Goal: Task Accomplishment & Management: Manage account settings

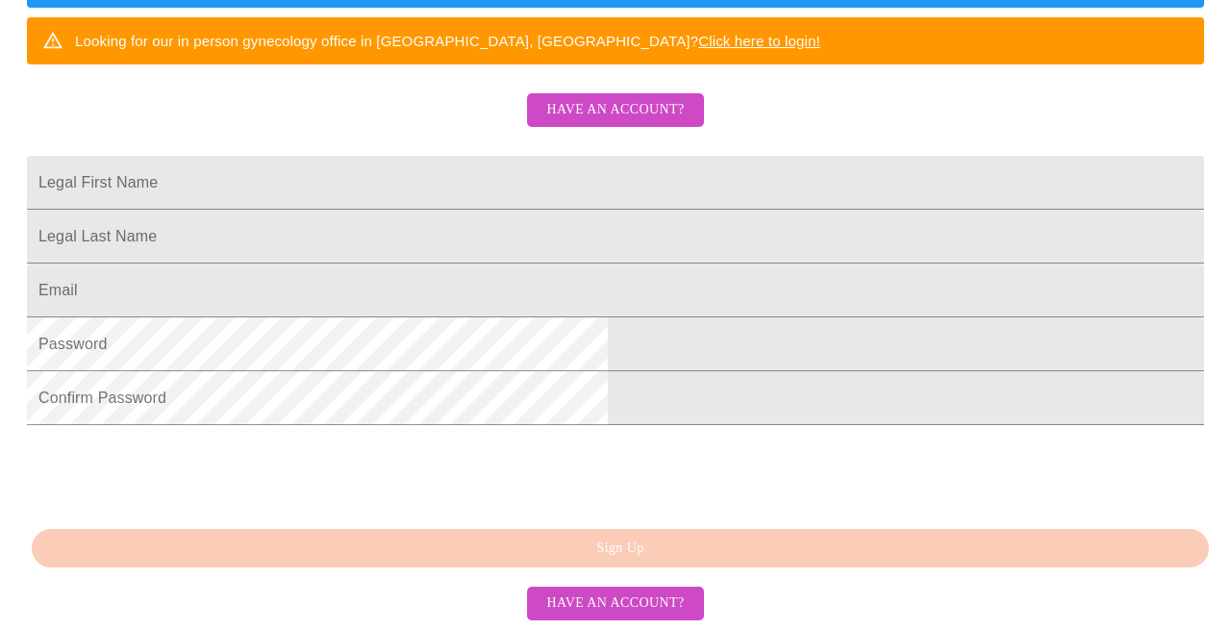
scroll to position [523, 0]
click at [454, 156] on input "Legal First Name" at bounding box center [615, 183] width 1177 height 54
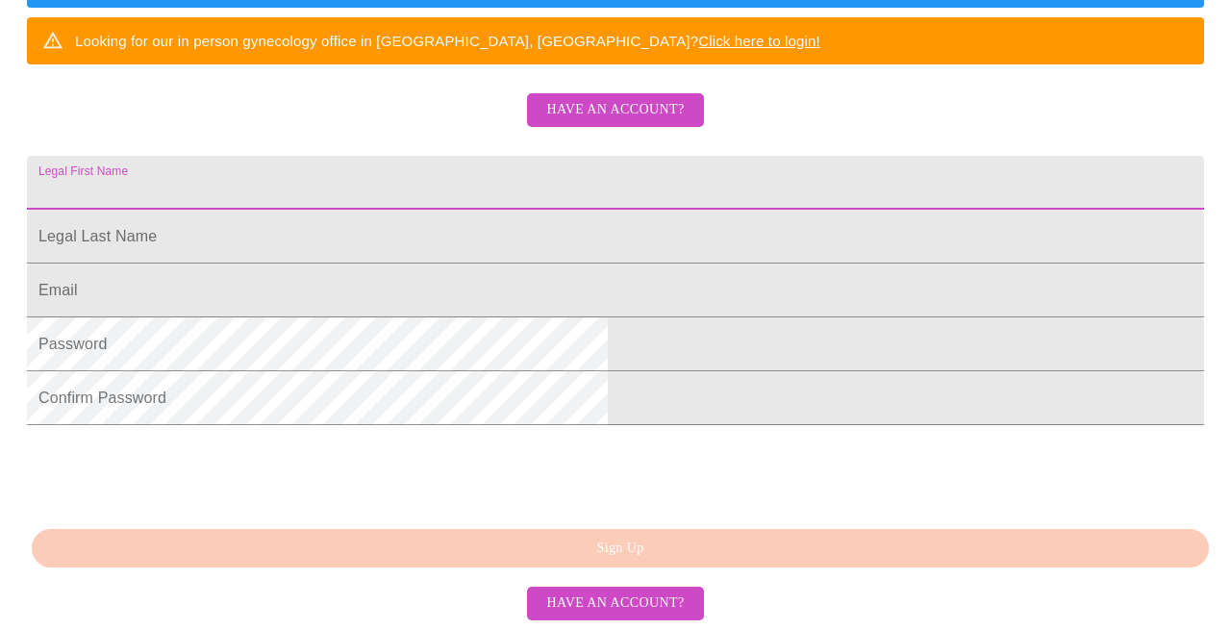
click at [576, 98] on span "Have an account?" at bounding box center [615, 110] width 138 height 24
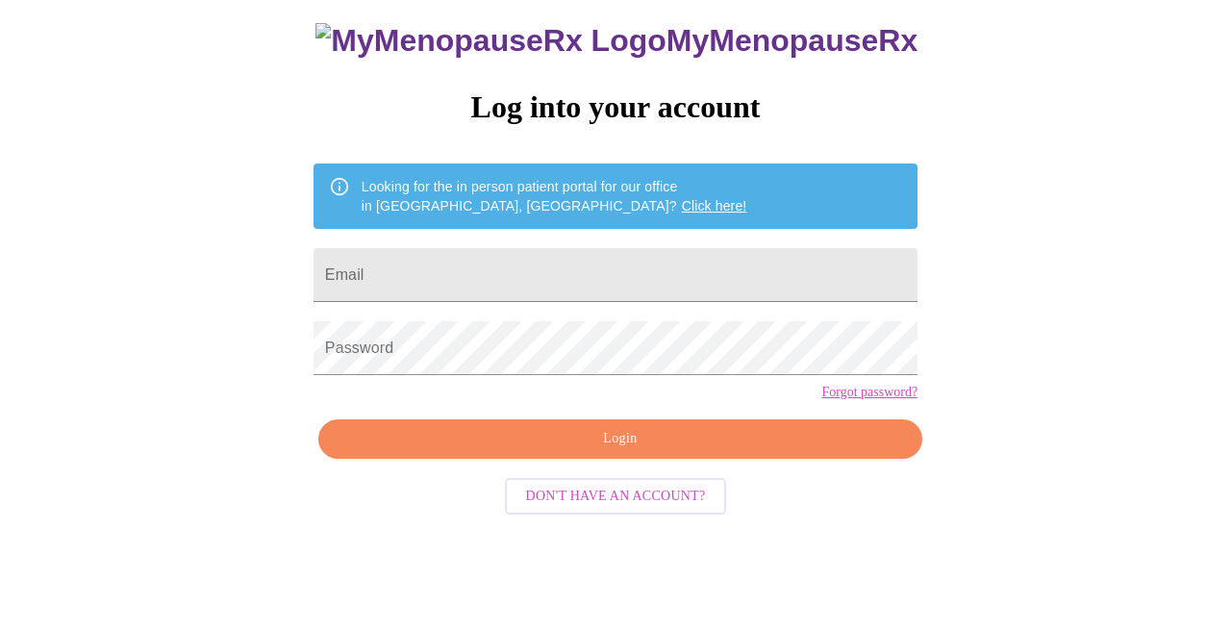
scroll to position [68, 0]
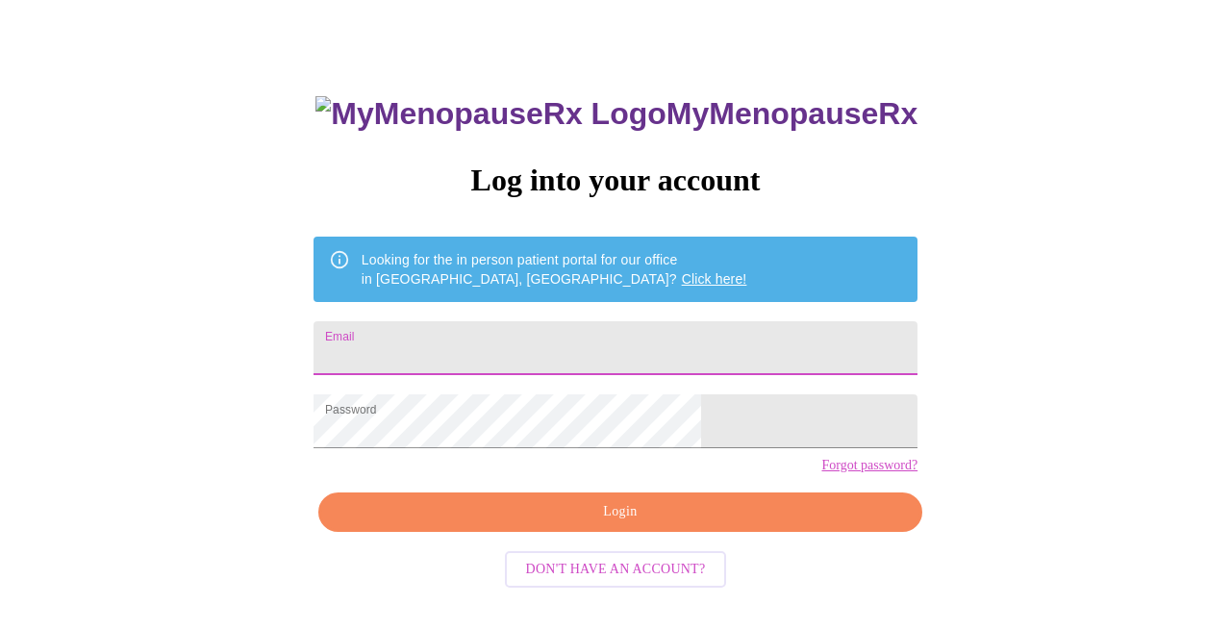
click at [496, 346] on input "Email" at bounding box center [615, 348] width 604 height 54
type input "[EMAIL_ADDRESS][DOMAIN_NAME]"
click at [608, 524] on span "Login" at bounding box center [620, 512] width 560 height 24
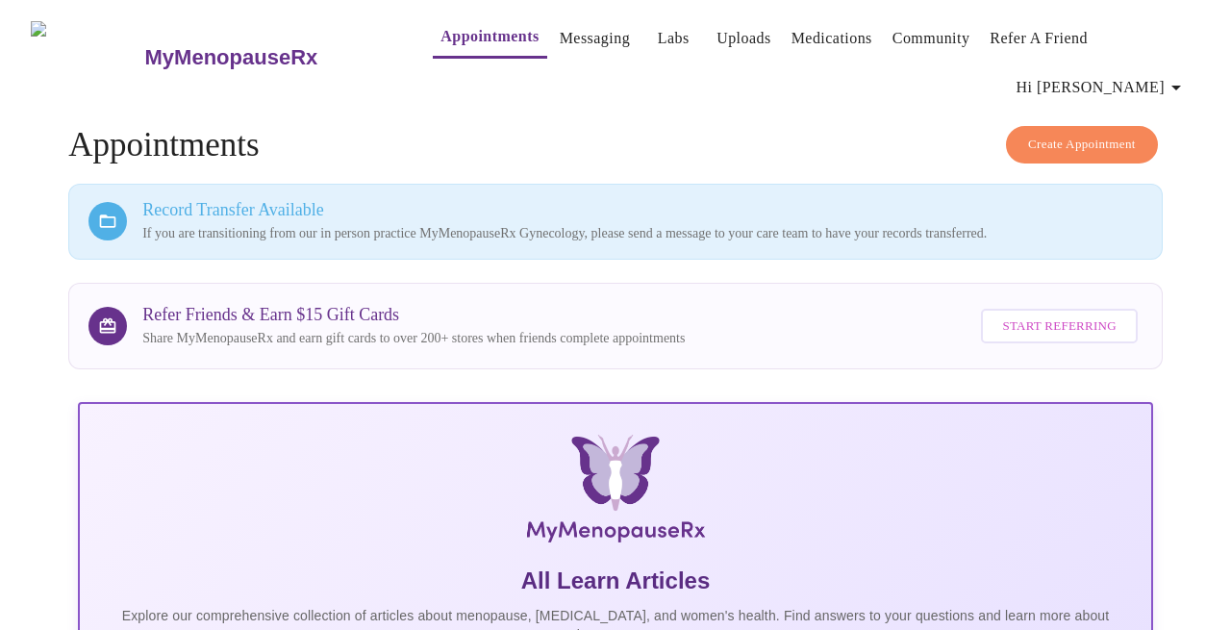
click at [1142, 74] on span "Hi [PERSON_NAME]" at bounding box center [1101, 87] width 171 height 27
click at [853, 129] on div at bounding box center [615, 315] width 1231 height 630
click at [173, 45] on h3 "MyMenopauseRx" at bounding box center [231, 57] width 173 height 25
click at [1159, 74] on span "Hi [PERSON_NAME]" at bounding box center [1101, 87] width 171 height 27
click at [1137, 144] on li "Log out" at bounding box center [1148, 144] width 88 height 35
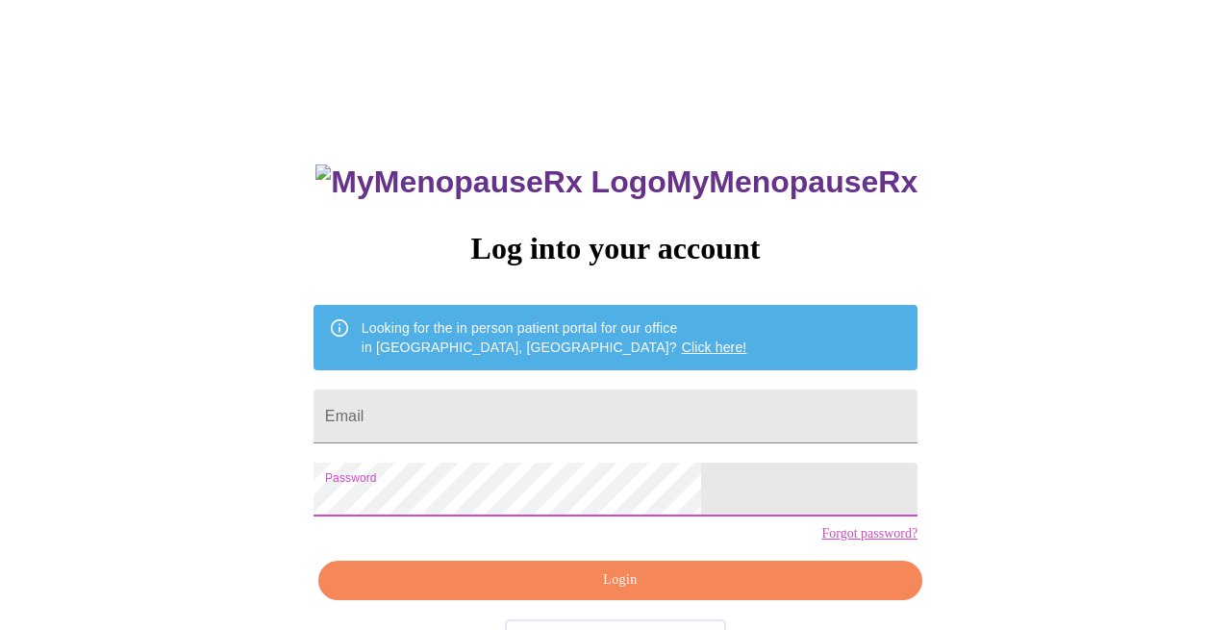
click at [303, 389] on div "MyMenopauseRx Log into your account Looking for the in person patient portal fo…" at bounding box center [615, 386] width 1215 height 756
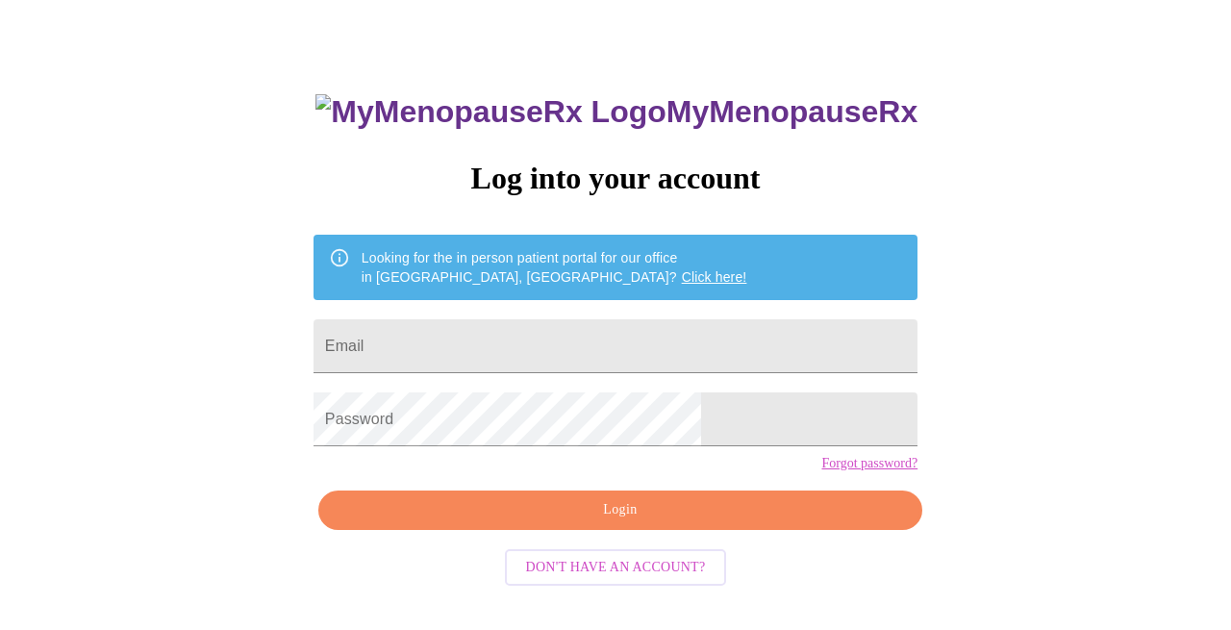
scroll to position [68, 0]
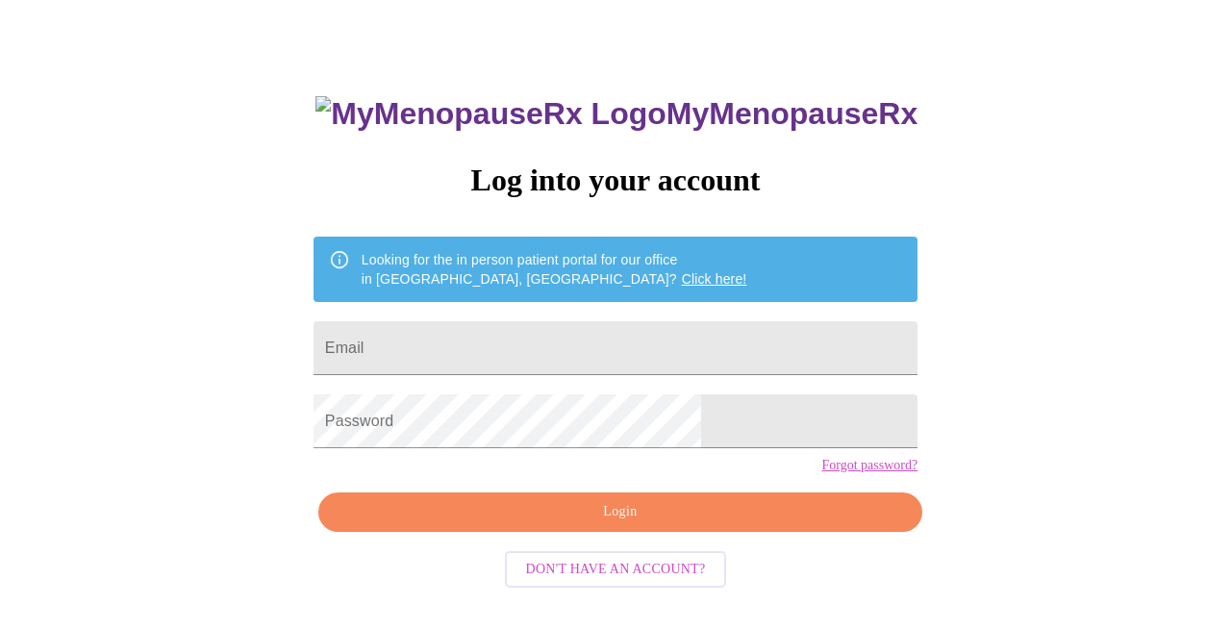
click at [682, 271] on link "Click here!" at bounding box center [714, 278] width 65 height 15
